Goal: Task Accomplishment & Management: Manage account settings

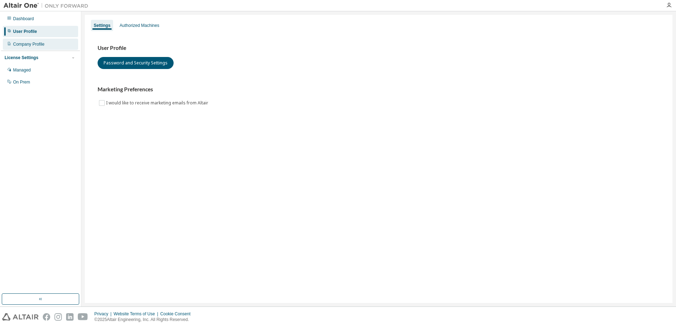
click at [34, 45] on div "Company Profile" at bounding box center [28, 44] width 31 height 6
click at [21, 46] on div "Company Profile" at bounding box center [28, 44] width 31 height 6
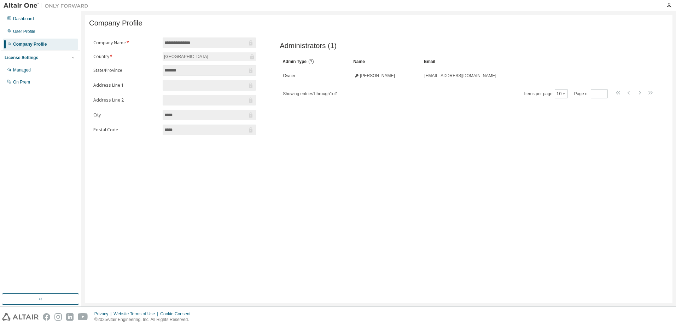
click at [19, 5] on img at bounding box center [48, 5] width 88 height 7
